Goal: Find specific page/section: Find specific page/section

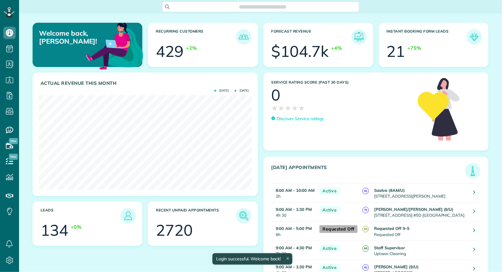
scroll to position [2, 2]
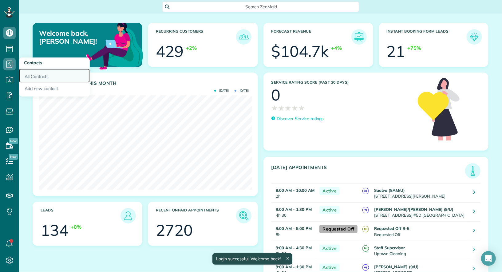
click at [29, 75] on link "All Contacts" at bounding box center [54, 76] width 71 height 14
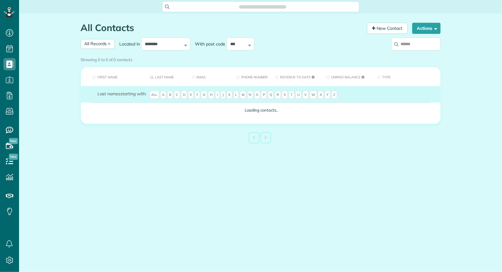
scroll to position [2, 2]
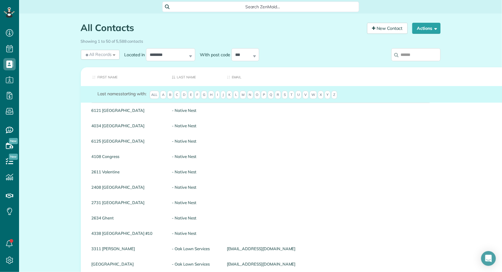
click at [407, 54] on input "search" at bounding box center [415, 54] width 49 height 13
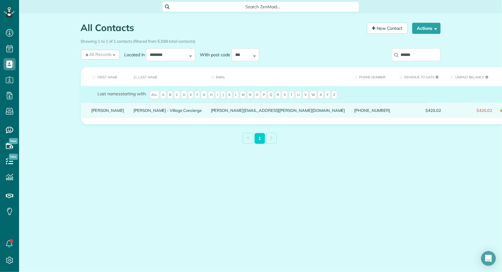
type input "******"
click at [101, 112] on link "Rebecca" at bounding box center [108, 110] width 33 height 4
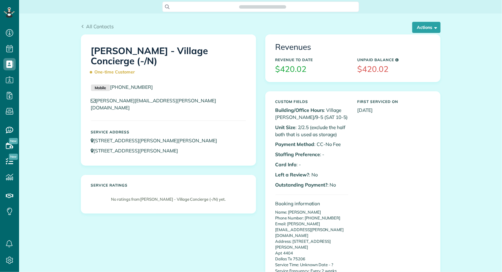
scroll to position [2, 2]
click at [427, 32] on button "Actions" at bounding box center [426, 27] width 28 height 11
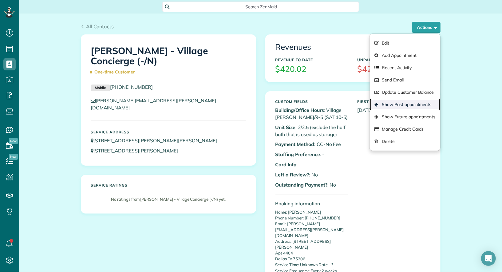
click at [421, 106] on link "Show Past appointments" at bounding box center [405, 104] width 70 height 12
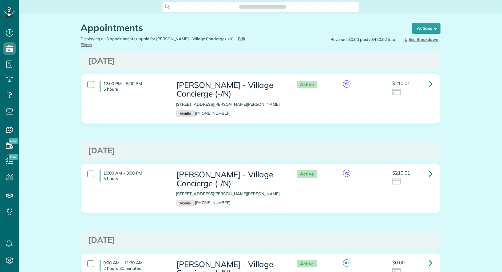
scroll to position [272, 19]
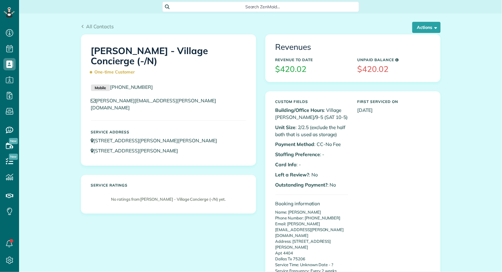
scroll to position [2, 2]
